Goal: Transaction & Acquisition: Purchase product/service

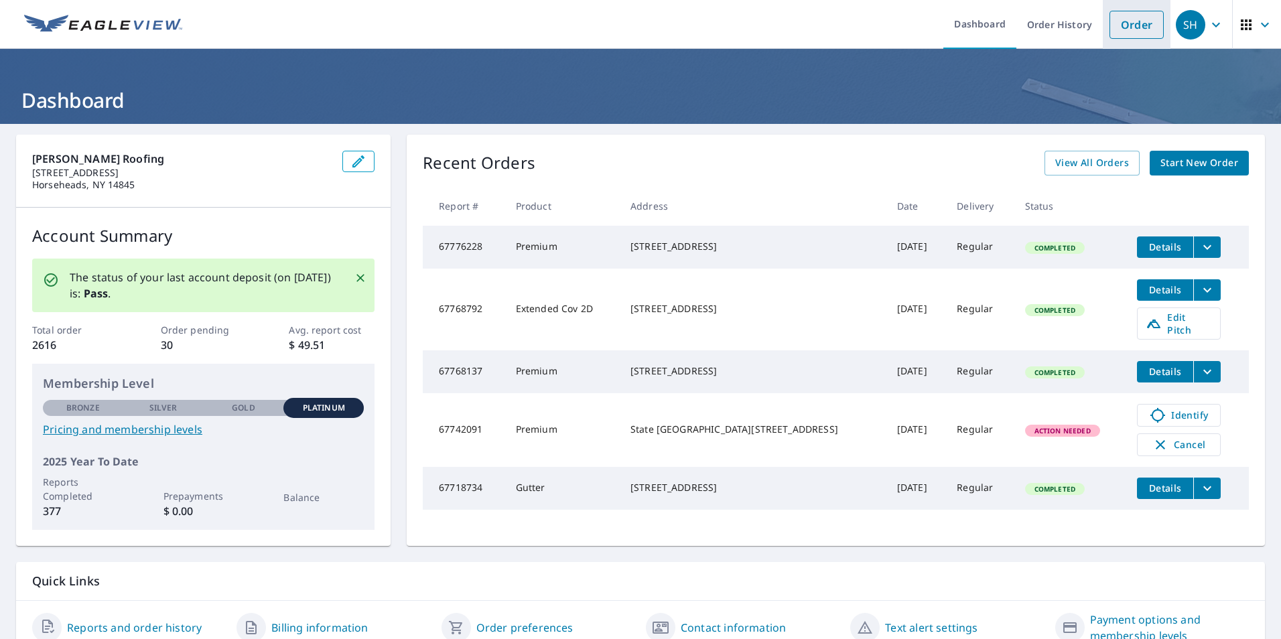
click at [1134, 30] on link "Order" at bounding box center [1137, 25] width 54 height 28
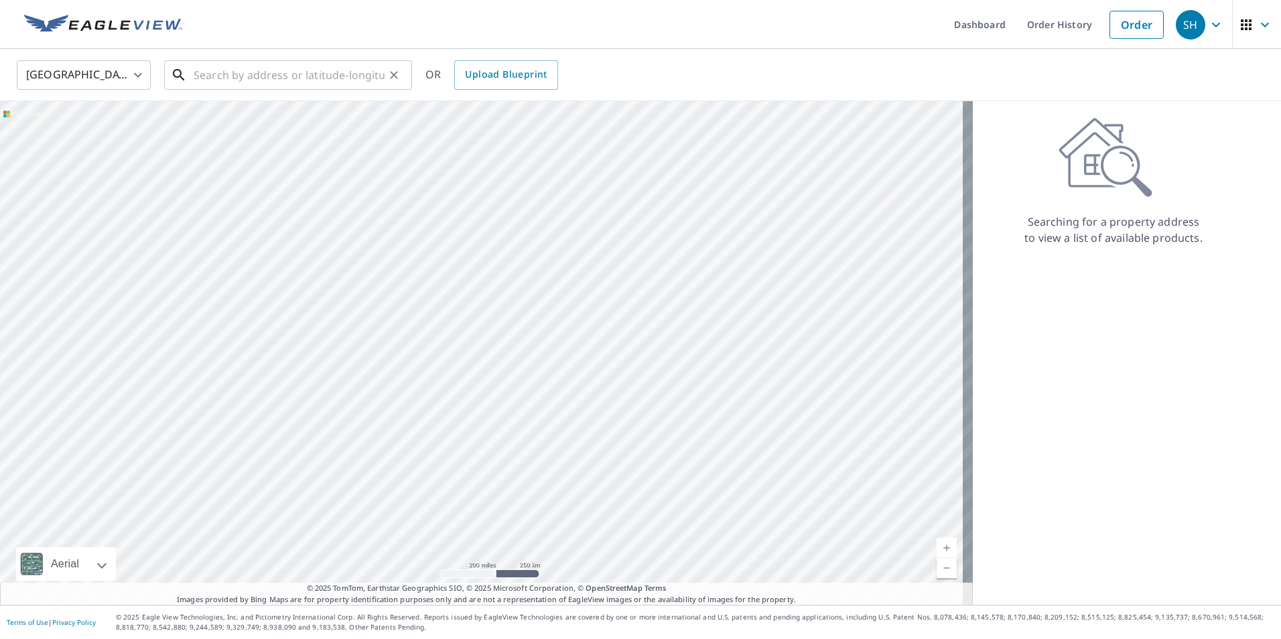
click at [271, 77] on input "text" at bounding box center [289, 75] width 191 height 38
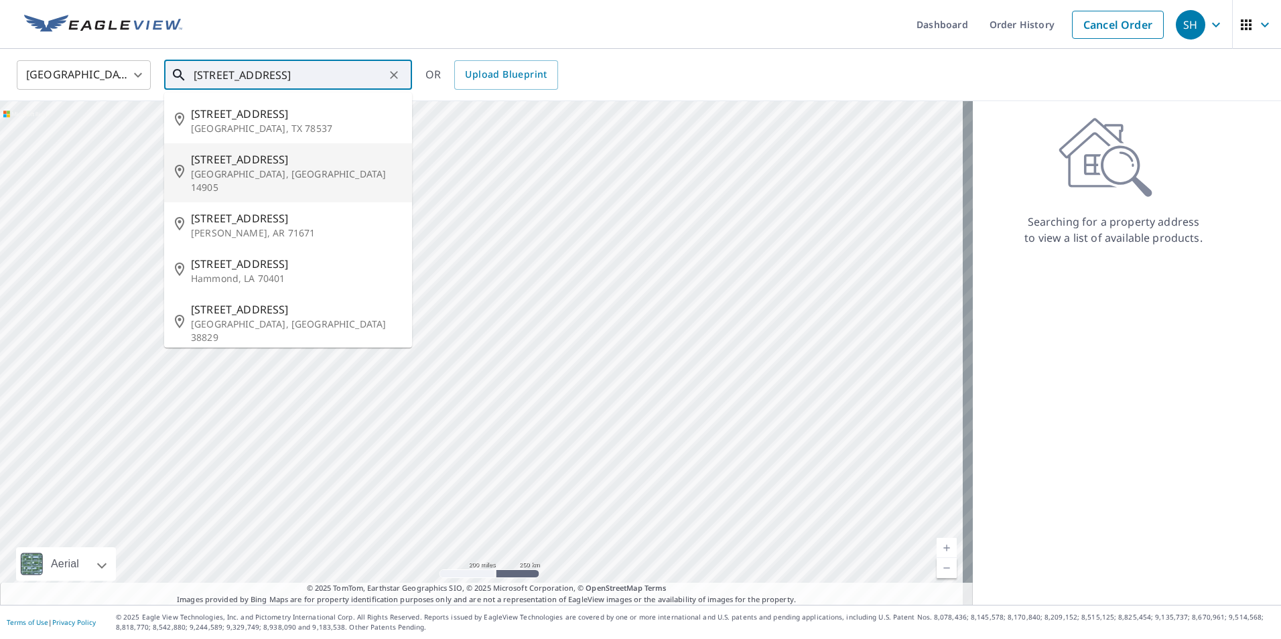
click at [258, 145] on li "[STREET_ADDRESS]" at bounding box center [288, 172] width 248 height 59
type input "[STREET_ADDRESS]"
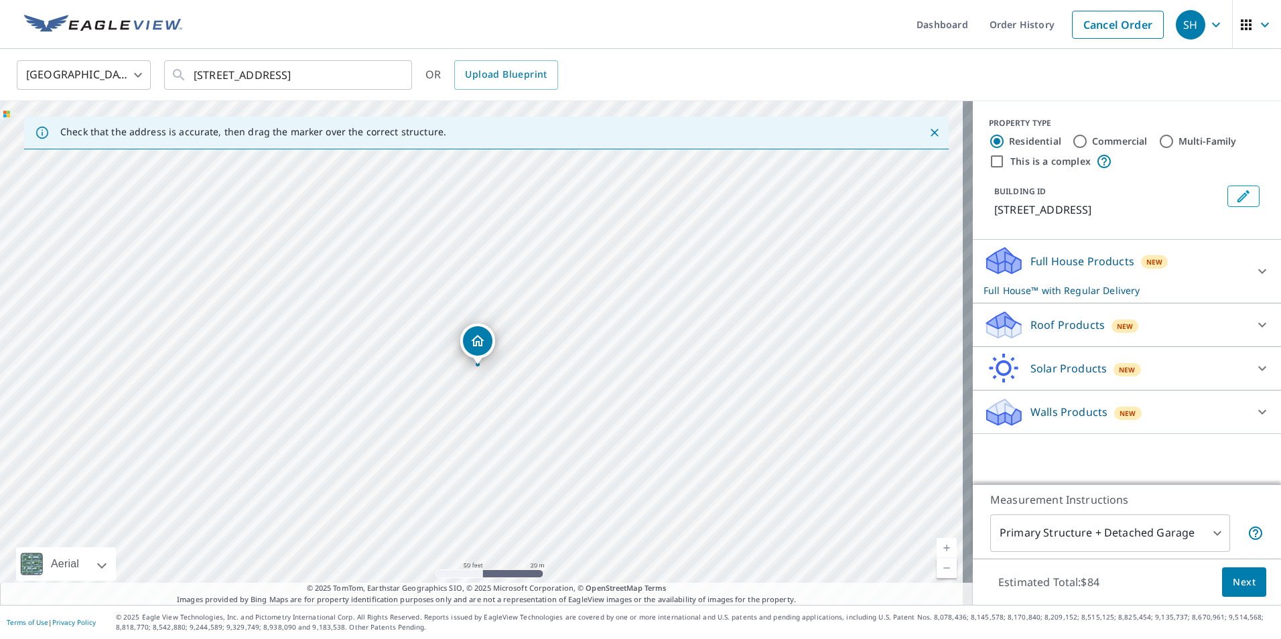
drag, startPoint x: 475, startPoint y: 316, endPoint x: 478, endPoint y: 345, distance: 29.7
click at [1043, 261] on p "Full House Products" at bounding box center [1083, 261] width 104 height 16
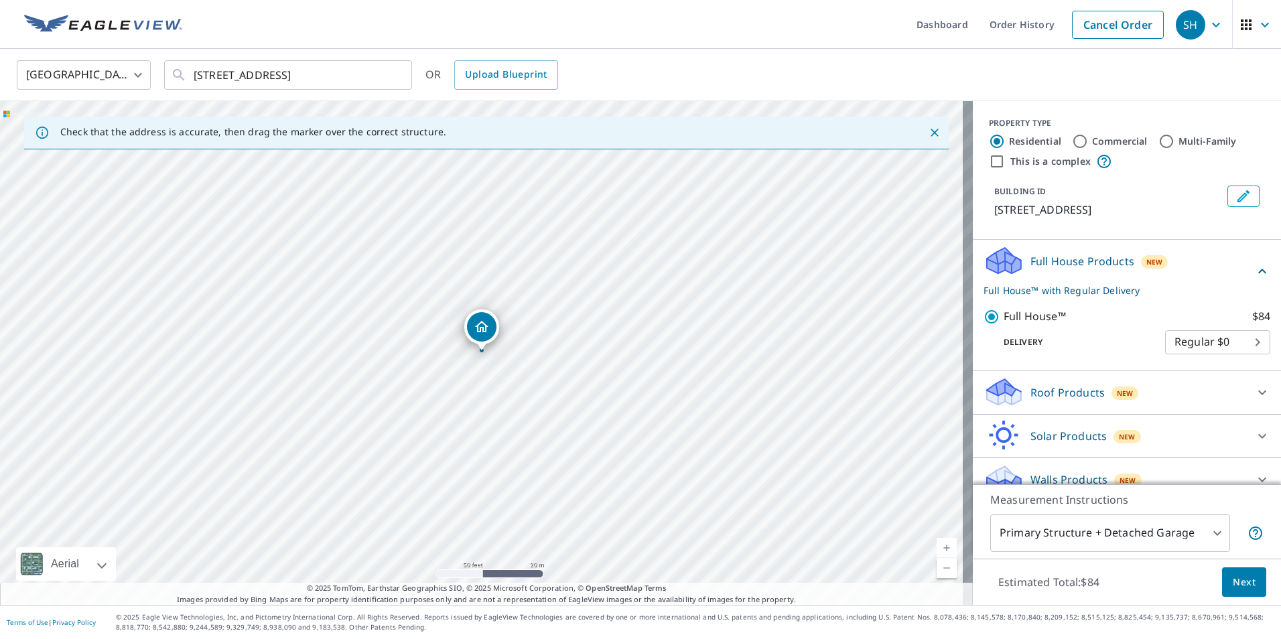
click at [1035, 263] on p "Full House Products" at bounding box center [1083, 261] width 104 height 16
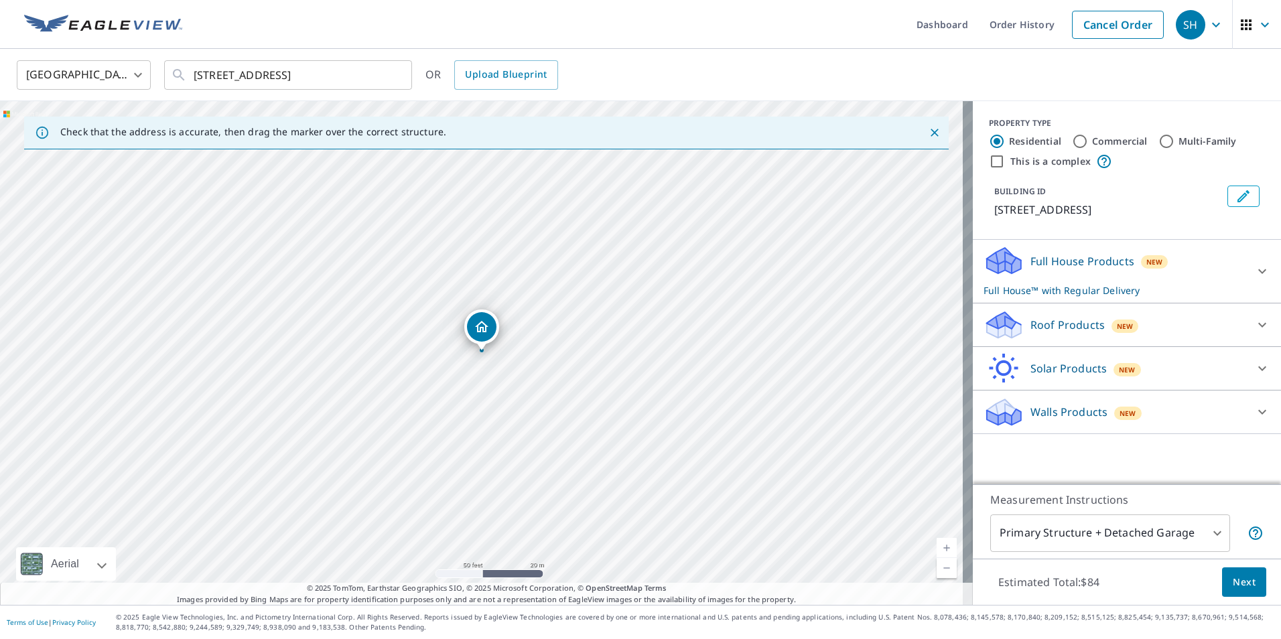
click at [1044, 324] on p "Roof Products" at bounding box center [1068, 325] width 74 height 16
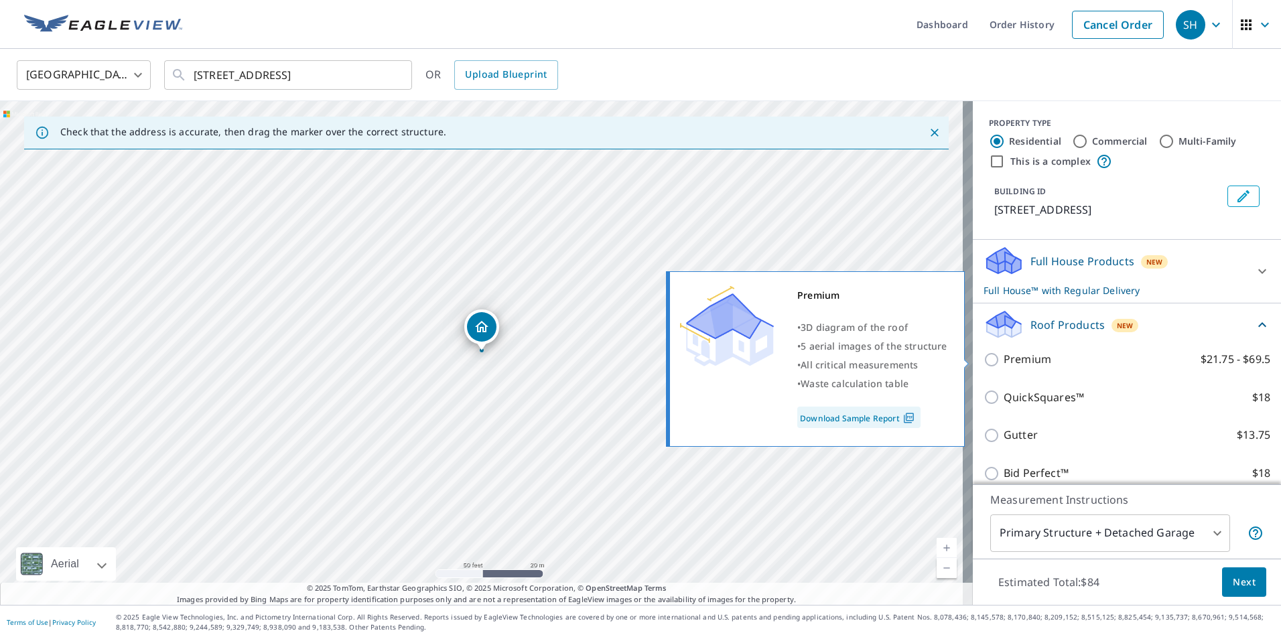
click at [984, 358] on input "Premium $21.75 - $69.5" at bounding box center [994, 360] width 20 height 16
checkbox input "true"
checkbox input "false"
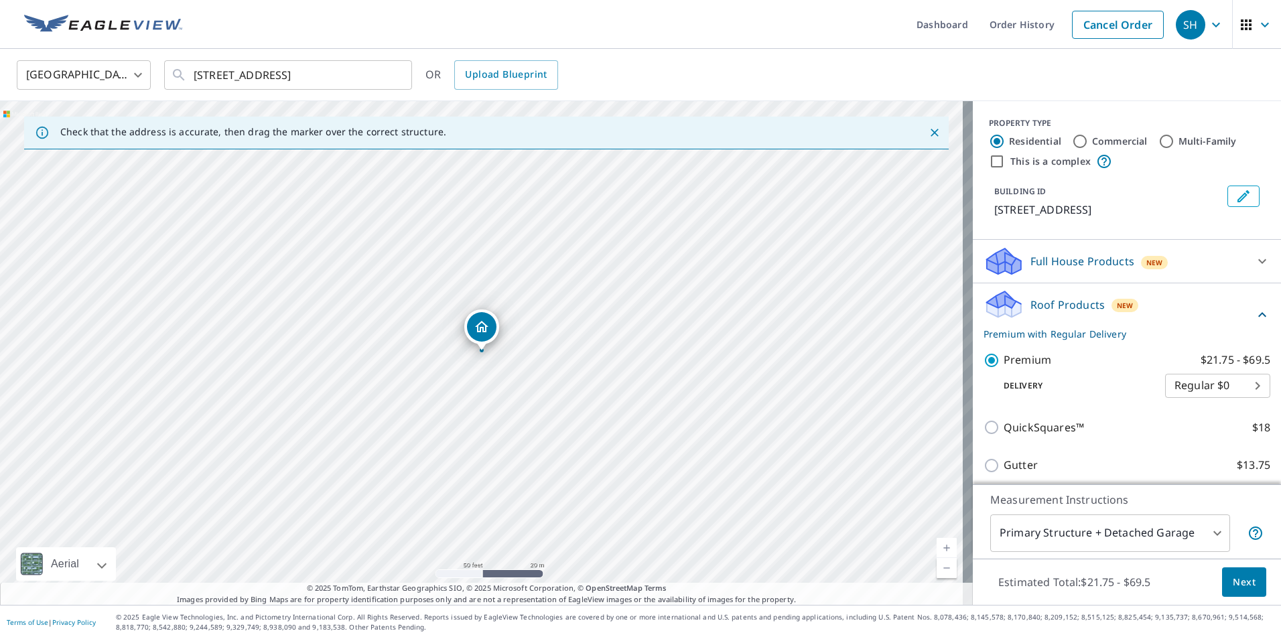
click at [1031, 298] on p "Roof Products" at bounding box center [1068, 305] width 74 height 16
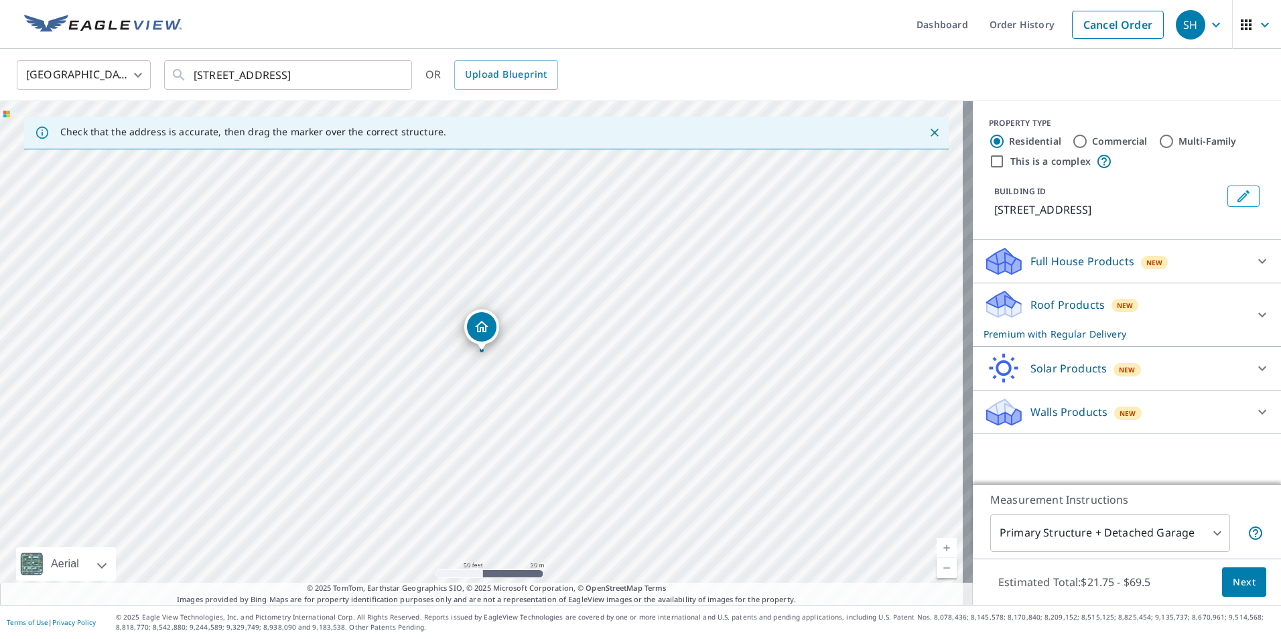
click at [1166, 543] on body "SH SH Dashboard Order History Cancel Order SH [GEOGRAPHIC_DATA] US ​ [STREET_AD…" at bounding box center [640, 319] width 1281 height 639
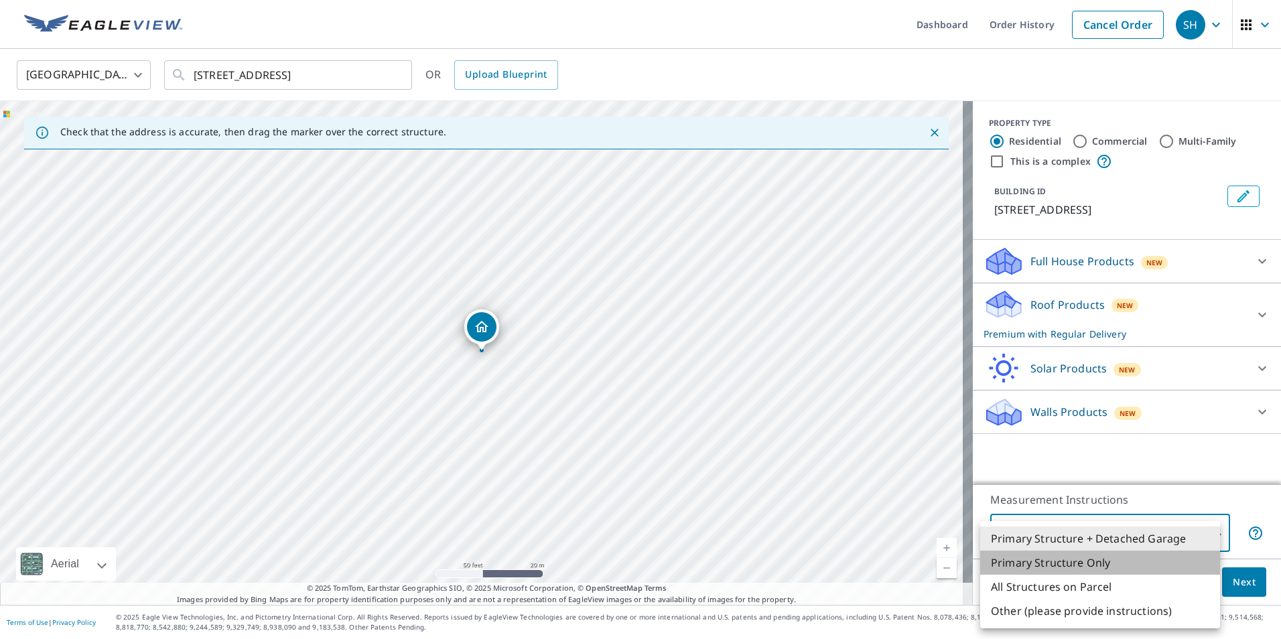
click at [1110, 565] on li "Primary Structure Only" at bounding box center [1101, 563] width 240 height 24
type input "2"
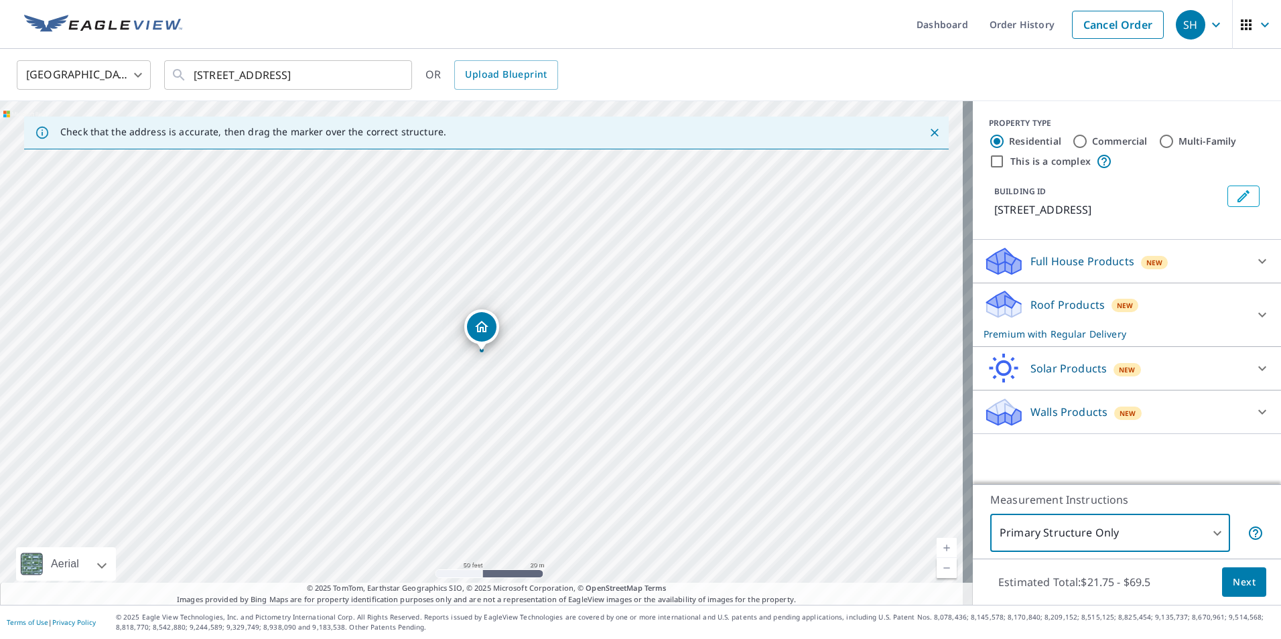
click at [1072, 141] on input "Commercial" at bounding box center [1080, 141] width 16 height 16
radio input "true"
type input "4"
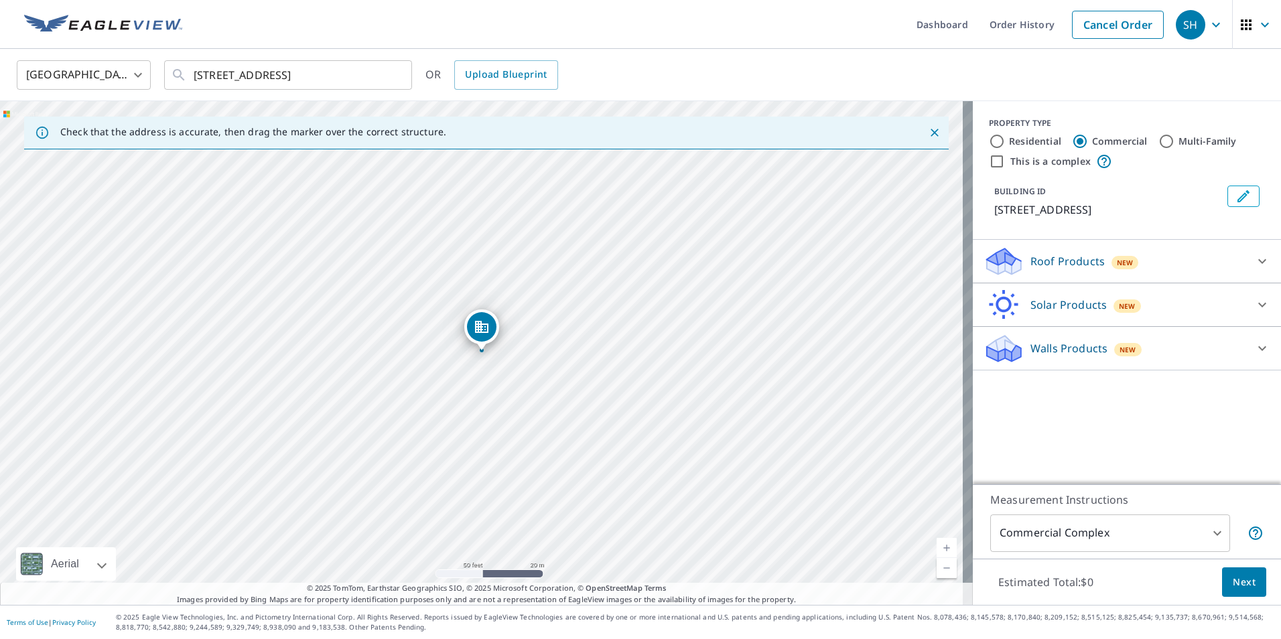
click at [1040, 263] on p "Roof Products" at bounding box center [1068, 261] width 74 height 16
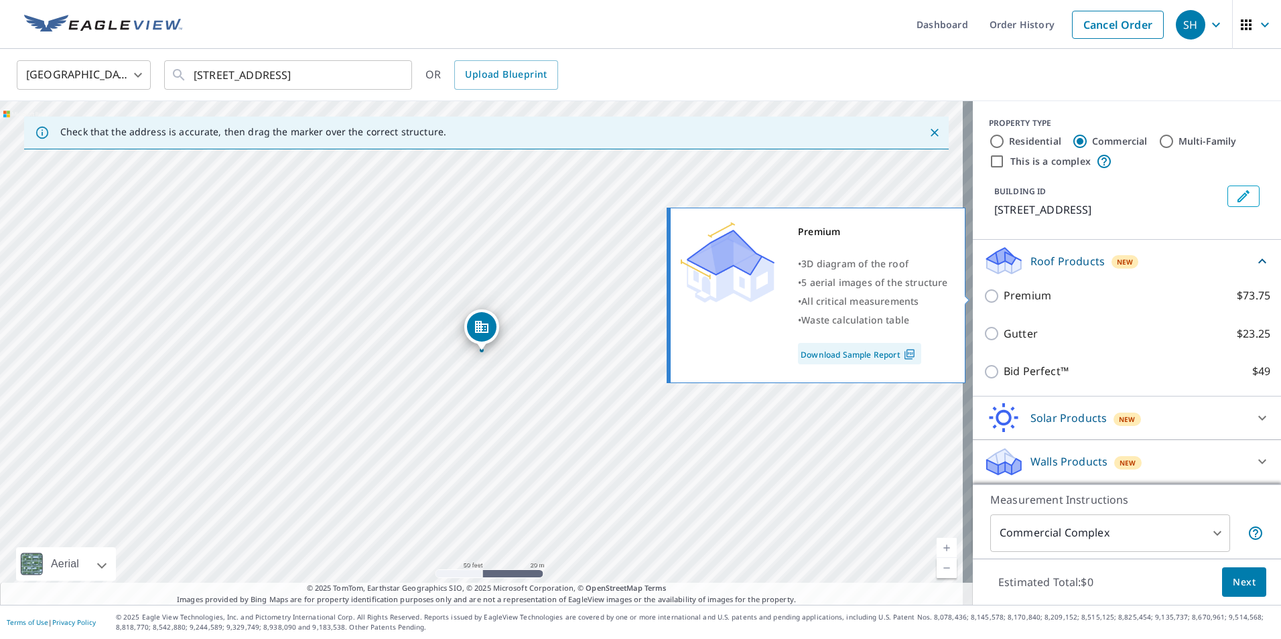
click at [989, 297] on input "Premium $73.75" at bounding box center [994, 296] width 20 height 16
checkbox input "true"
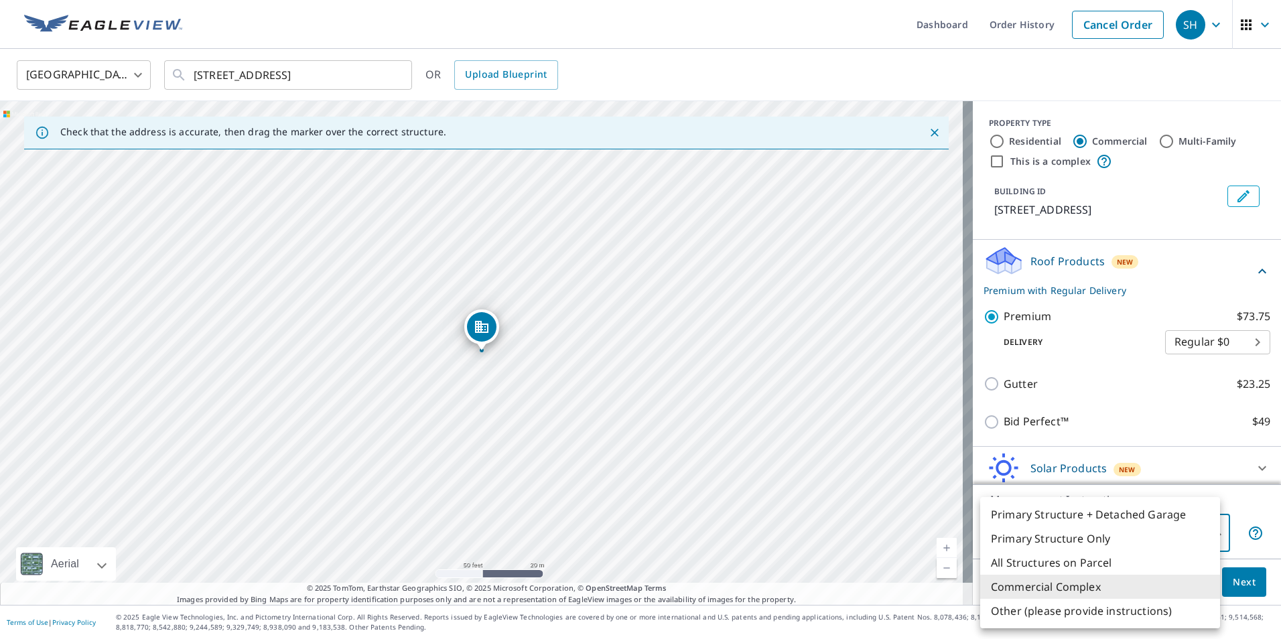
click at [1147, 545] on body "SH SH Dashboard Order History Cancel Order SH [GEOGRAPHIC_DATA] US ​ [STREET_AD…" at bounding box center [640, 319] width 1281 height 639
click at [1147, 545] on li "Primary Structure Only" at bounding box center [1101, 539] width 240 height 24
type input "2"
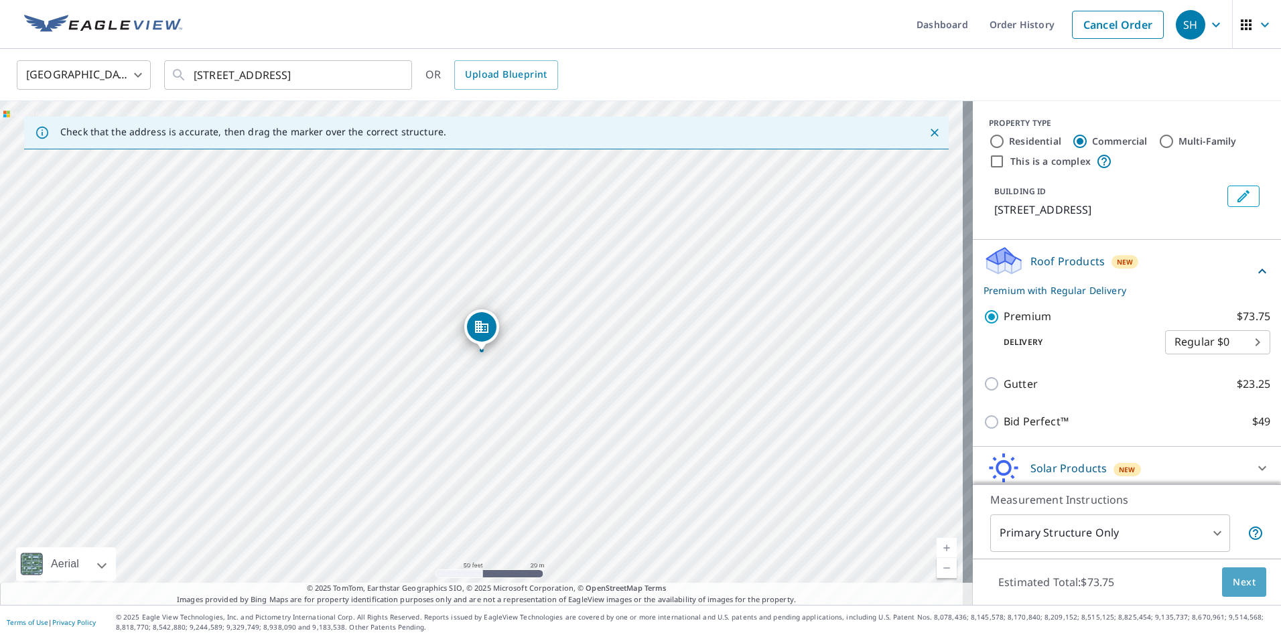
click at [1233, 584] on span "Next" at bounding box center [1244, 582] width 23 height 17
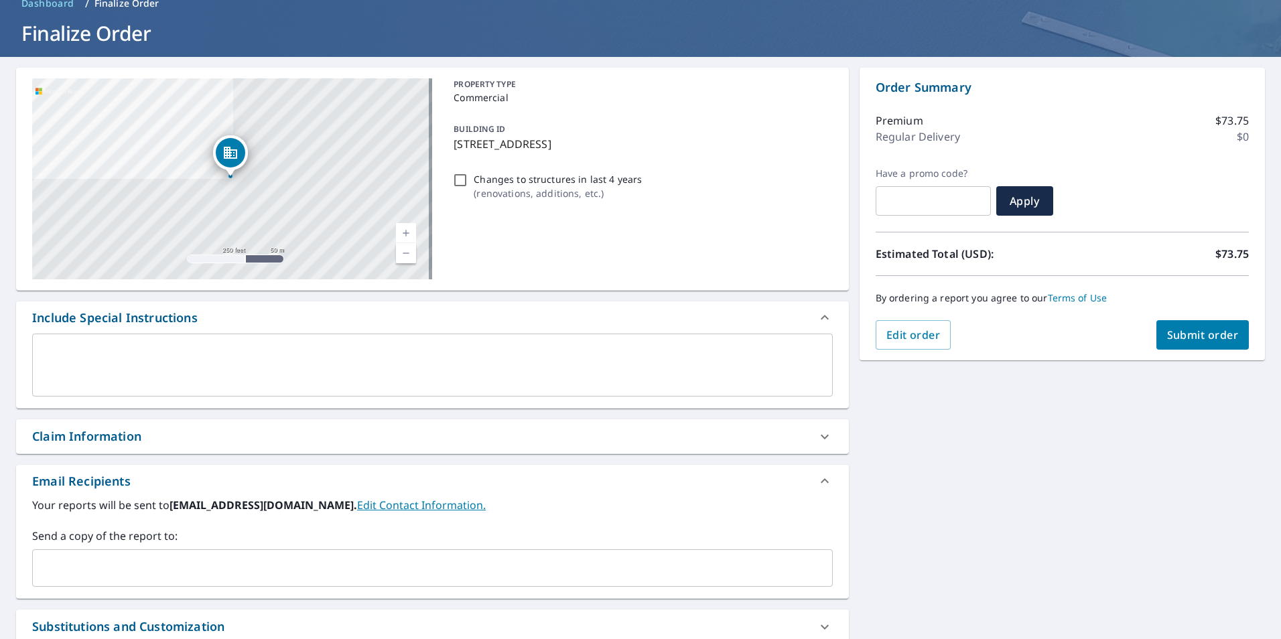
scroll to position [134, 0]
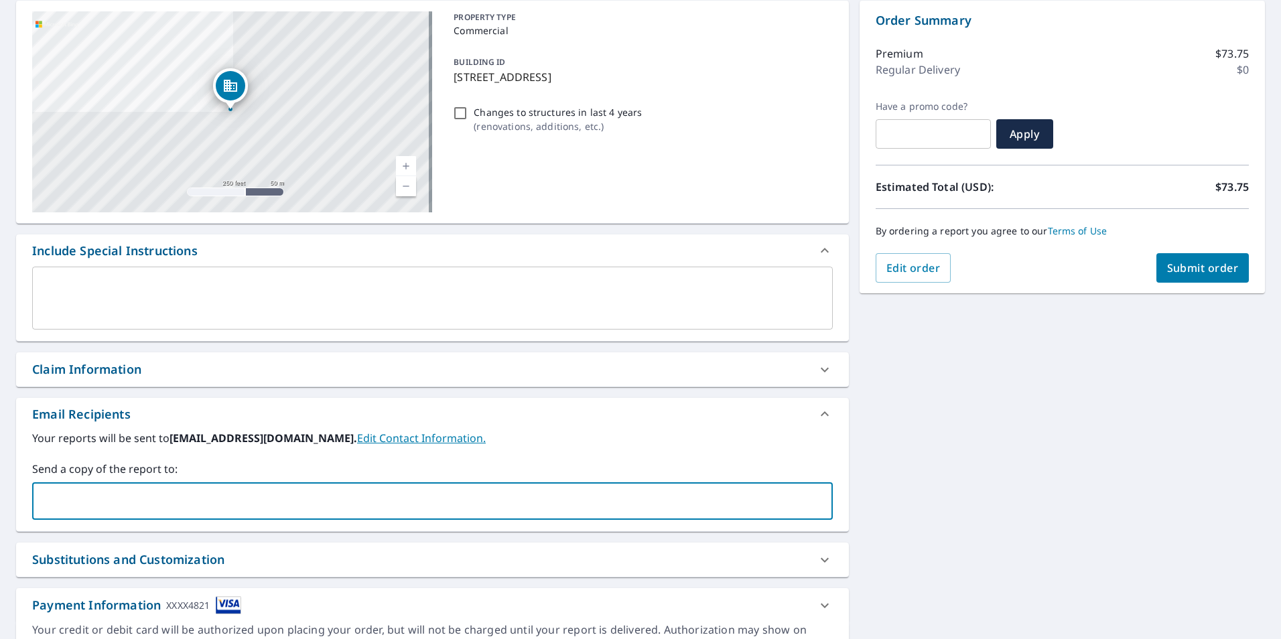
click at [173, 511] on input "text" at bounding box center [422, 501] width 769 height 25
type input "[EMAIL_ADDRESS][DOMAIN_NAME]"
click at [1208, 270] on span "Submit order" at bounding box center [1204, 268] width 72 height 15
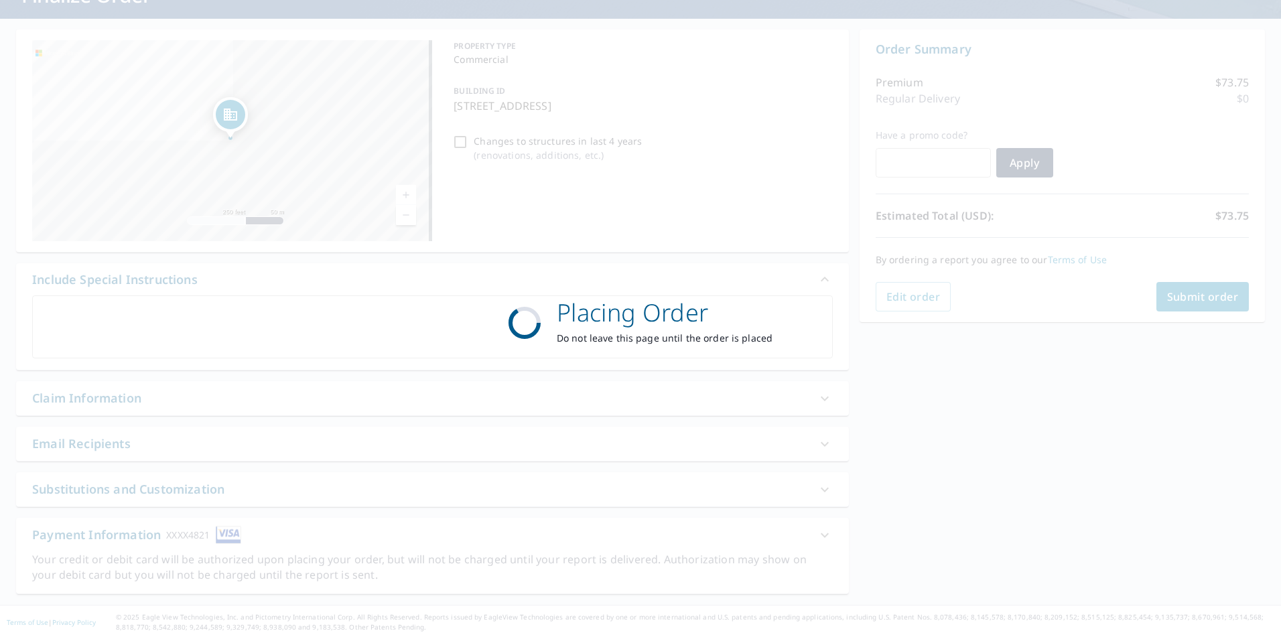
scroll to position [105, 0]
